Goal: Obtain resource: Obtain resource

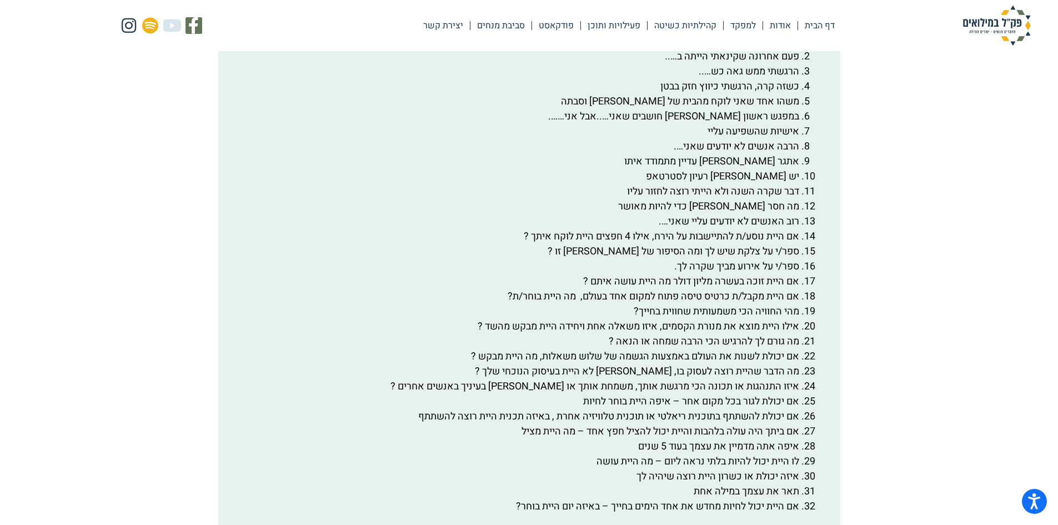
scroll to position [1883, 0]
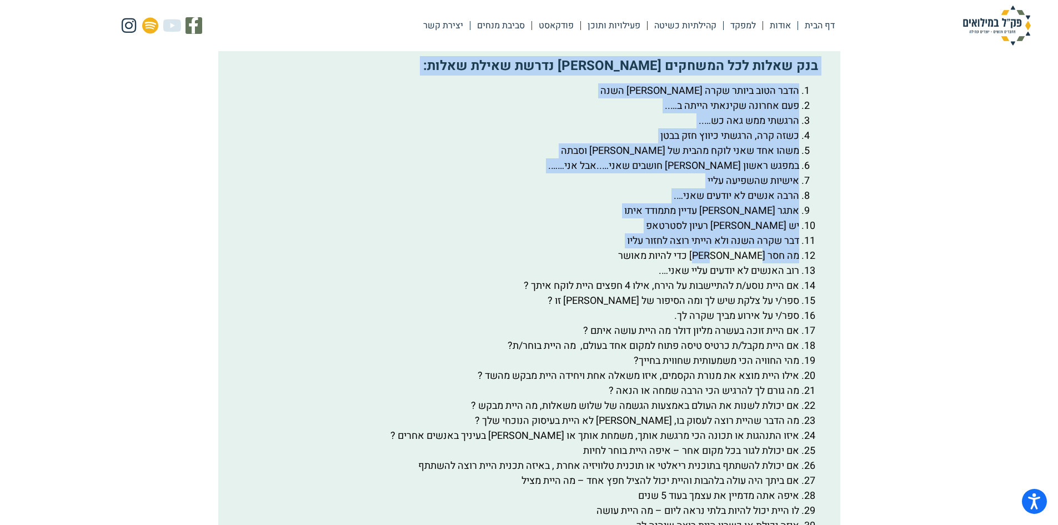
drag, startPoint x: 820, startPoint y: 93, endPoint x: 749, endPoint y: 283, distance: 203.0
click at [747, 282] on div "בנק שאלות לכל המשחקים [PERSON_NAME] נדרשת שאילת שאלות: הדבר הטוב ביותר שקרה [PE…" at bounding box center [529, 310] width 585 height 505
click at [750, 263] on li "מה חסר [PERSON_NAME] כדי להיות מאושר" at bounding box center [518, 255] width 563 height 15
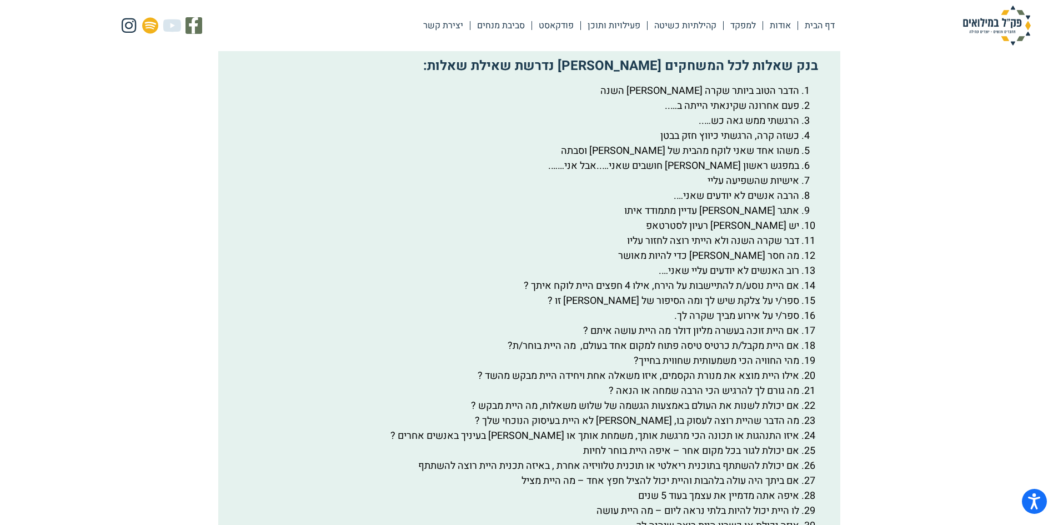
click at [749, 293] on li "אם היית נוסע/ת להתיישבות על הירח, אילו 4 חפצים היית לוקח איתך ?" at bounding box center [518, 285] width 563 height 15
click at [740, 203] on li "הרבה אנשים לא יודעים שאני…." at bounding box center [518, 195] width 563 height 15
drag, startPoint x: 752, startPoint y: 211, endPoint x: 763, endPoint y: 197, distance: 18.2
click at [755, 188] on li "אישיות שהשפיעה עליי" at bounding box center [518, 180] width 563 height 15
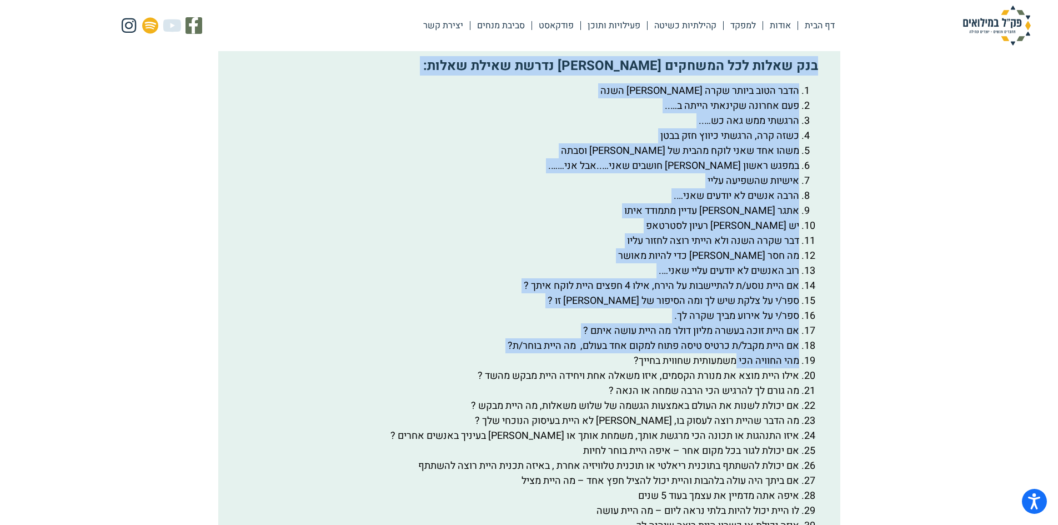
drag, startPoint x: 816, startPoint y: 94, endPoint x: 732, endPoint y: 383, distance: 300.5
click at [732, 383] on div "בנק שאלות לכל המשחקים [PERSON_NAME] נדרשת שאילת שאלות: הדבר הטוב ביותר שקרה [PE…" at bounding box center [529, 310] width 585 height 505
click at [731, 368] on li "מהי החוויה הכי משמעותית שחווית בחייך?" at bounding box center [518, 360] width 563 height 15
click at [741, 323] on li "ספר/י על אירוע מביך שקרה לך." at bounding box center [518, 315] width 563 height 15
click at [740, 308] on li "ספר/י על צלקת שיש לך ומה הסיפור של [PERSON_NAME] זו ?" at bounding box center [518, 300] width 563 height 15
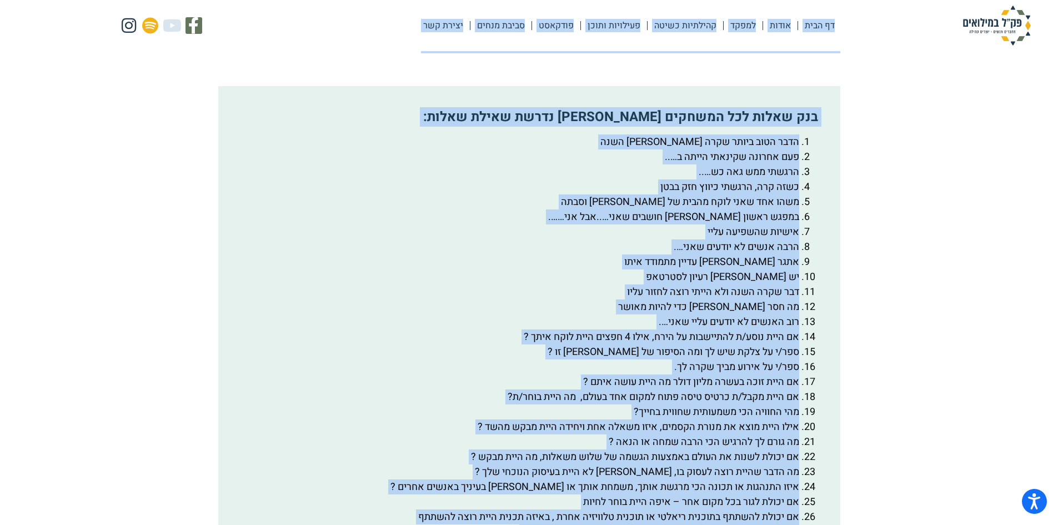
scroll to position [1810, 0]
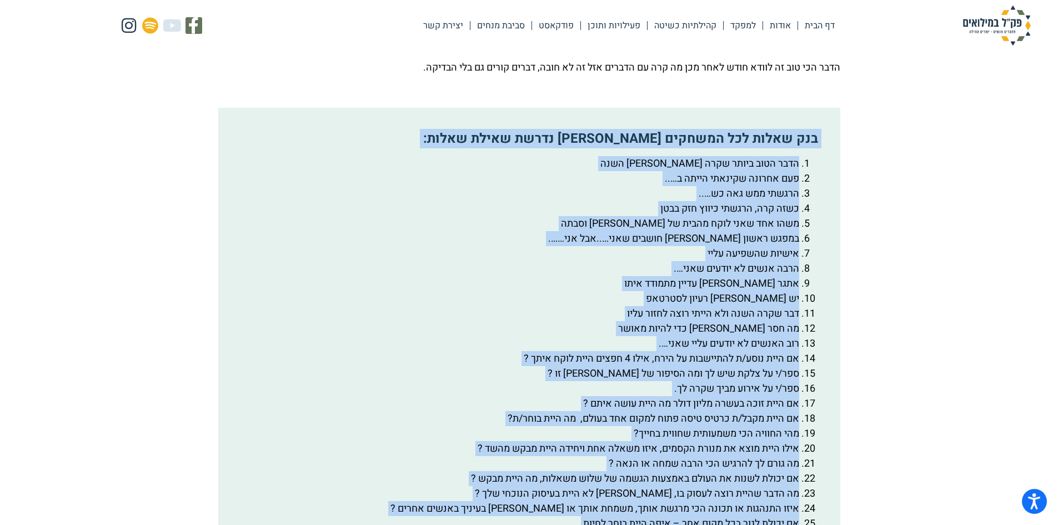
drag, startPoint x: 495, startPoint y: 442, endPoint x: 828, endPoint y: 164, distance: 433.6
click at [828, 164] on div "בנק שאלות לכל המשחקים [PERSON_NAME] נדרשת שאילת שאלות: הדבר הטוב ביותר שקרה [PE…" at bounding box center [529, 381] width 622 height 546
copy div "lor ipsum dol sitamet con adipi elits doeiu: temp inci utlab etdo ma aliq eni a…"
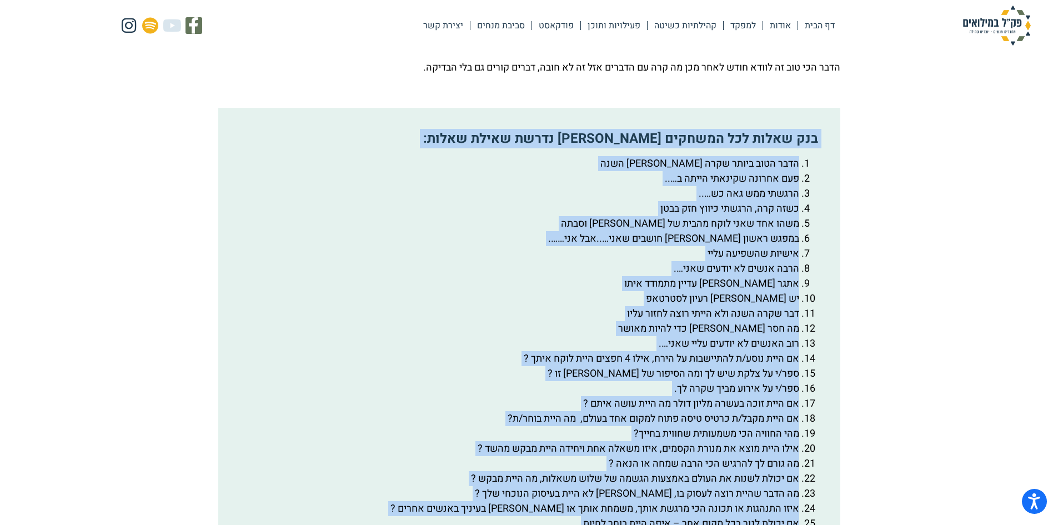
copy div "lor ipsum dol sitamet con adipi elits doeiu: temp inci utlab etdo ma aliq eni a…"
